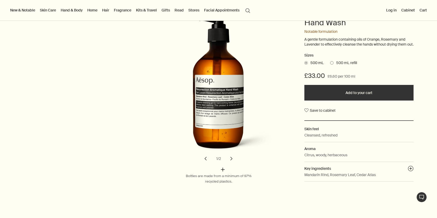
scroll to position [74, 0]
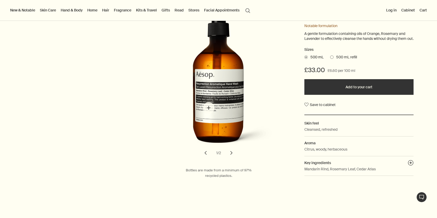
click at [208, 107] on img "Resurrection Aromatique Hand Wash" at bounding box center [220, 81] width 115 height 142
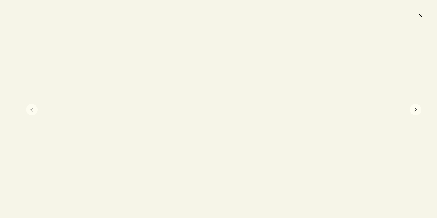
click at [415, 108] on button "chevron" at bounding box center [415, 109] width 11 height 11
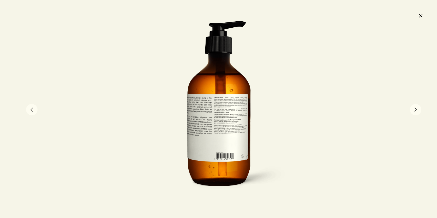
click at [415, 108] on button "chevron" at bounding box center [415, 109] width 11 height 11
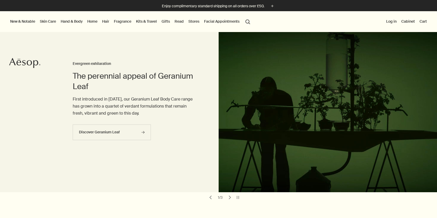
click at [76, 22] on link "Hand & Body" at bounding box center [72, 21] width 24 height 7
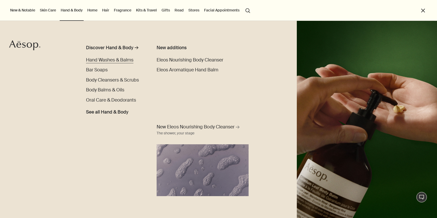
click at [123, 60] on span "Hand Washes & Balms" at bounding box center [109, 60] width 47 height 6
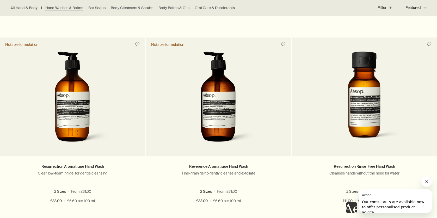
scroll to position [317, 0]
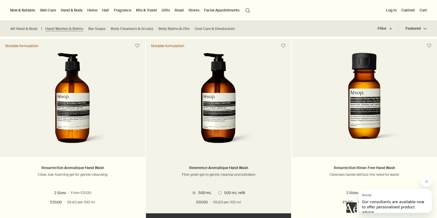
click at [213, 112] on img at bounding box center [218, 101] width 78 height 96
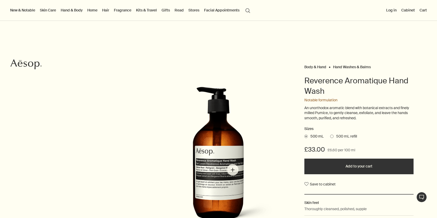
scroll to position [46, 0]
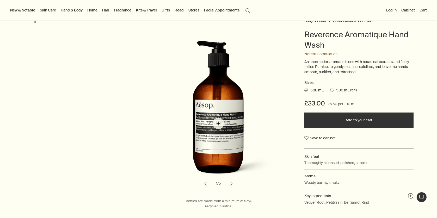
click at [218, 123] on img "Reverence Aromatique Hand Wash" at bounding box center [224, 112] width 115 height 142
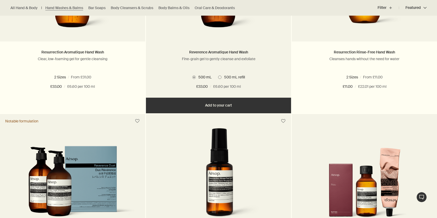
scroll to position [455, 0]
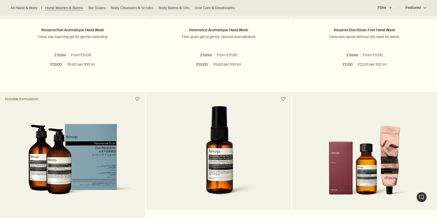
click at [53, 166] on img at bounding box center [72, 163] width 129 height 79
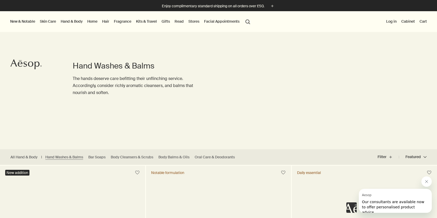
click at [249, 22] on button "search Search" at bounding box center [247, 21] width 9 height 10
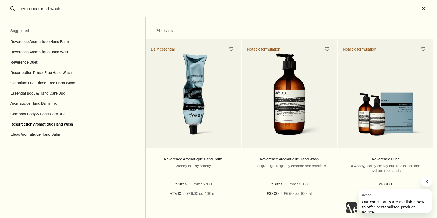
click at [59, 122] on button "Resurrection Aromatique Hand Wash" at bounding box center [72, 124] width 145 height 10
type input "Resurrection Aromatique Hand Wash"
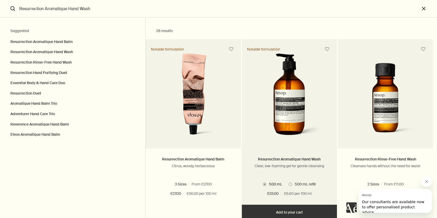
click at [286, 105] on img "Search" at bounding box center [289, 96] width 71 height 87
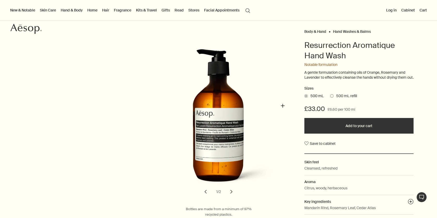
scroll to position [35, 0]
